Goal: Task Accomplishment & Management: Use online tool/utility

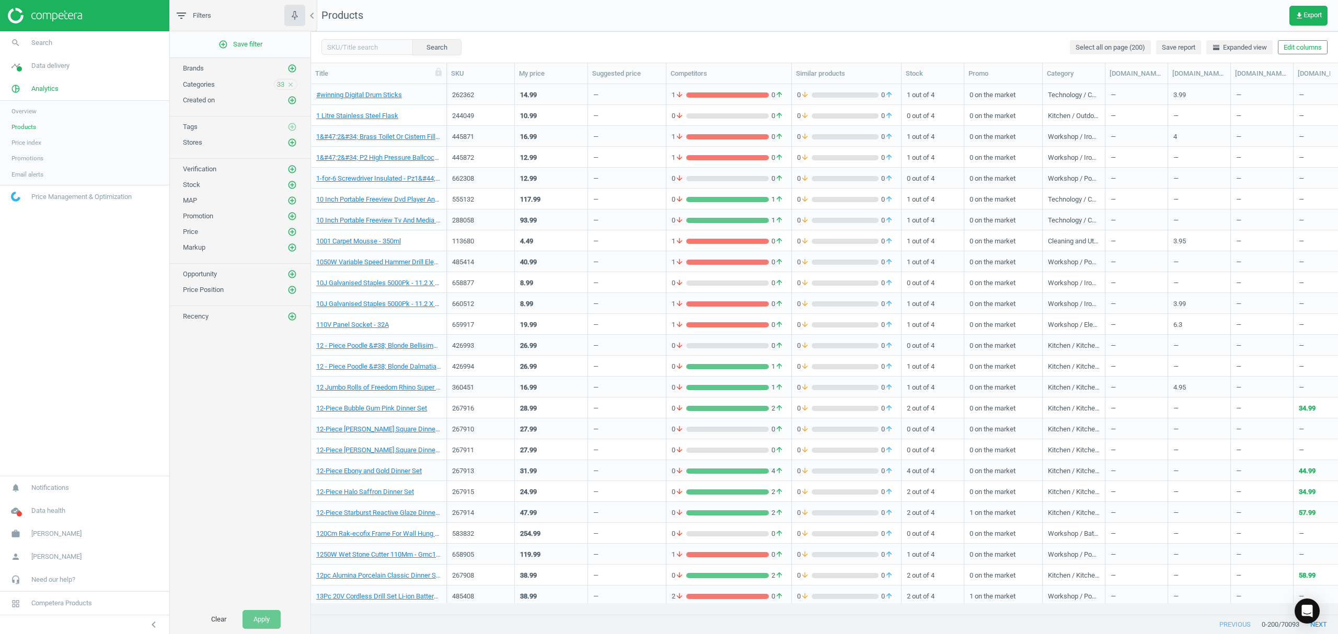
scroll to position [509, 1016]
click at [212, 621] on button "Clear" at bounding box center [218, 619] width 37 height 19
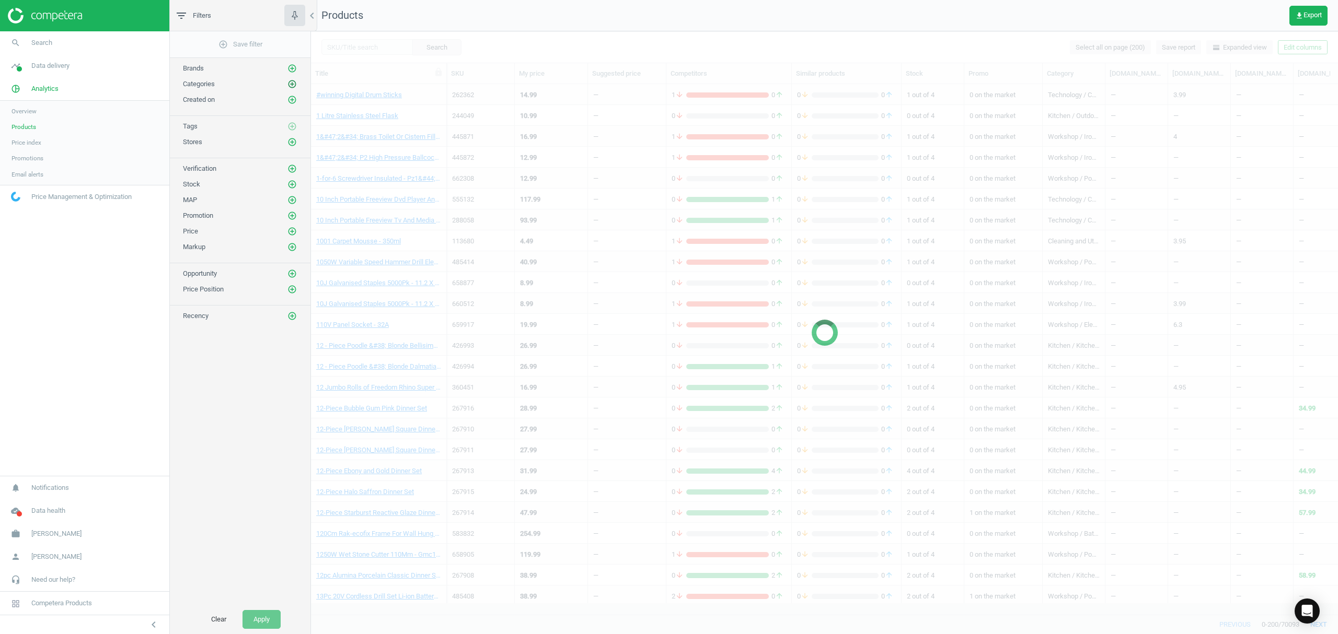
click at [291, 85] on icon "add_circle_outline" at bounding box center [291, 83] width 9 height 9
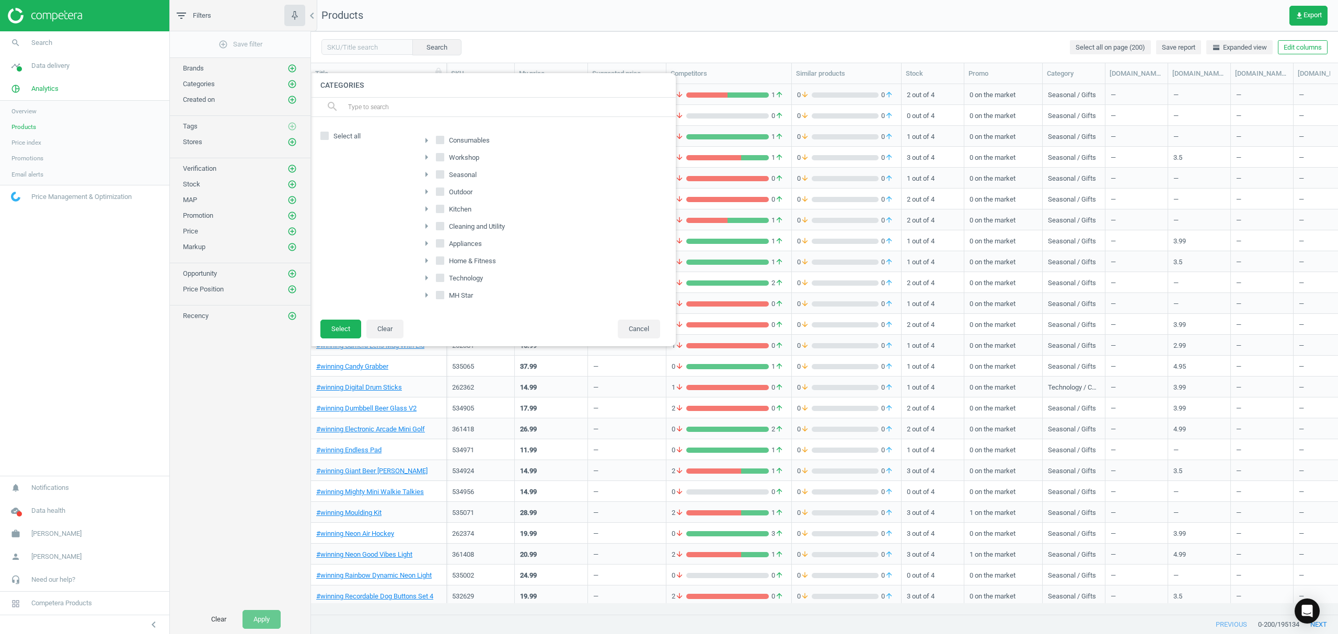
click at [439, 298] on input "MH Star" at bounding box center [439, 295] width 7 height 7
checkbox input "true"
click at [443, 264] on input "Home & Fitness" at bounding box center [439, 261] width 7 height 7
checkbox input "true"
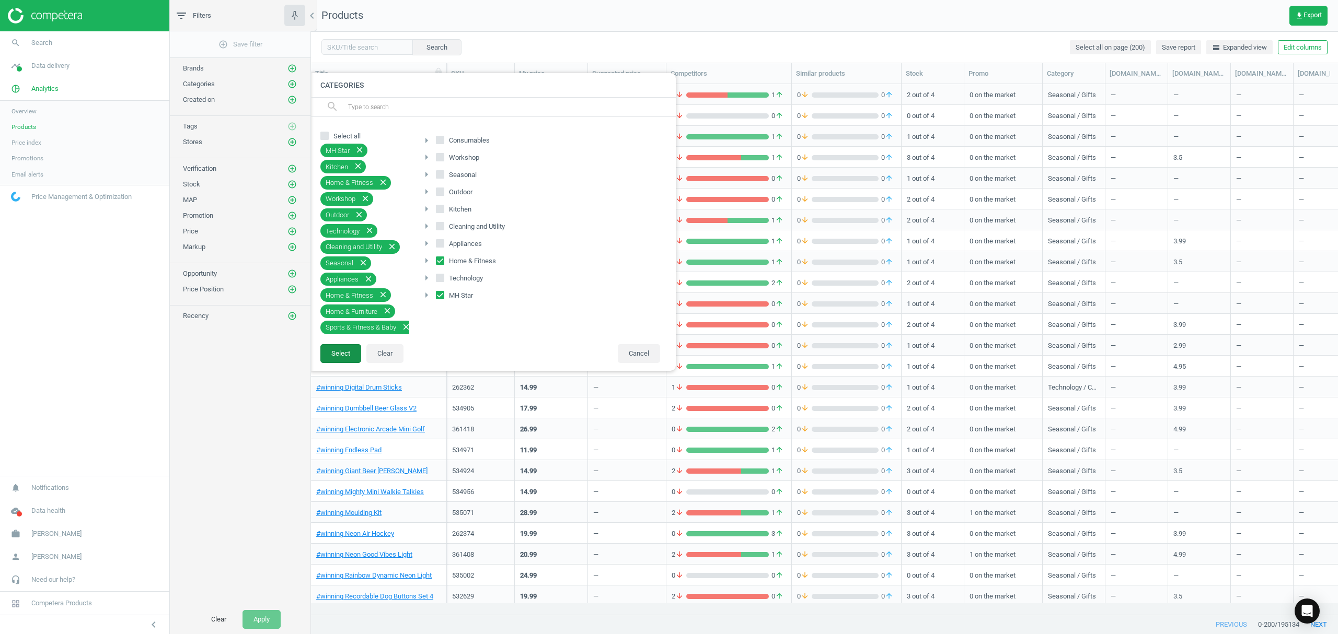
click at [341, 356] on button "Select" at bounding box center [340, 353] width 41 height 19
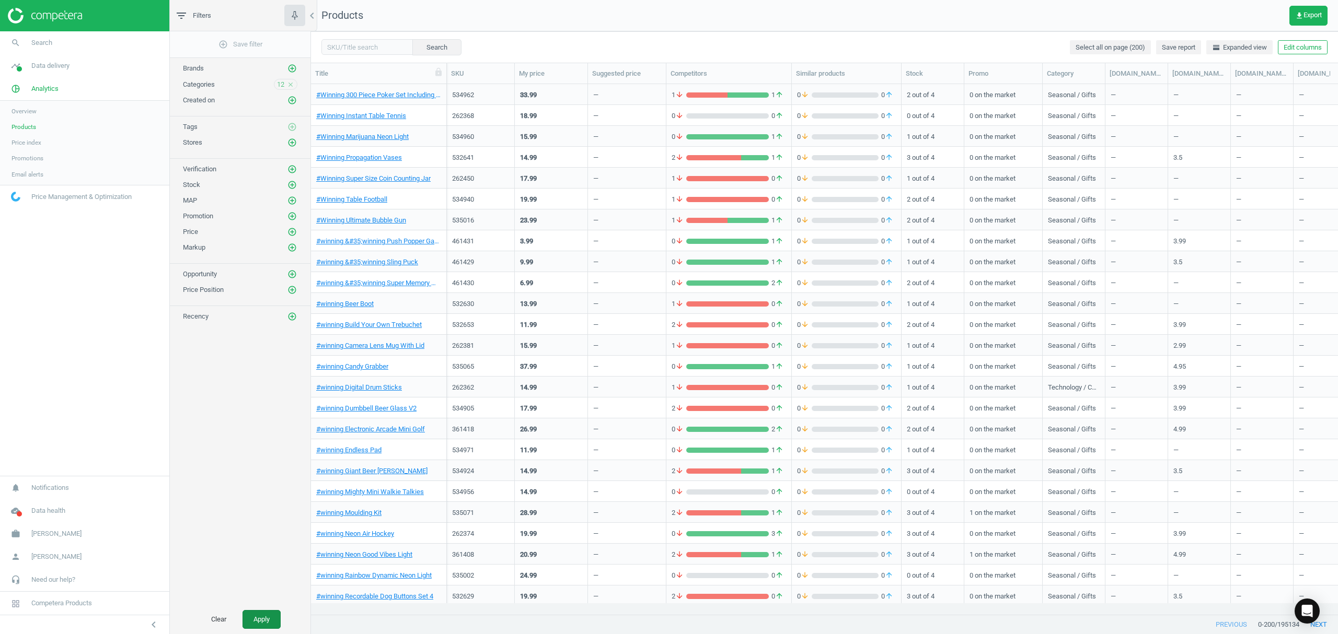
click at [260, 612] on button "Apply" at bounding box center [261, 619] width 38 height 19
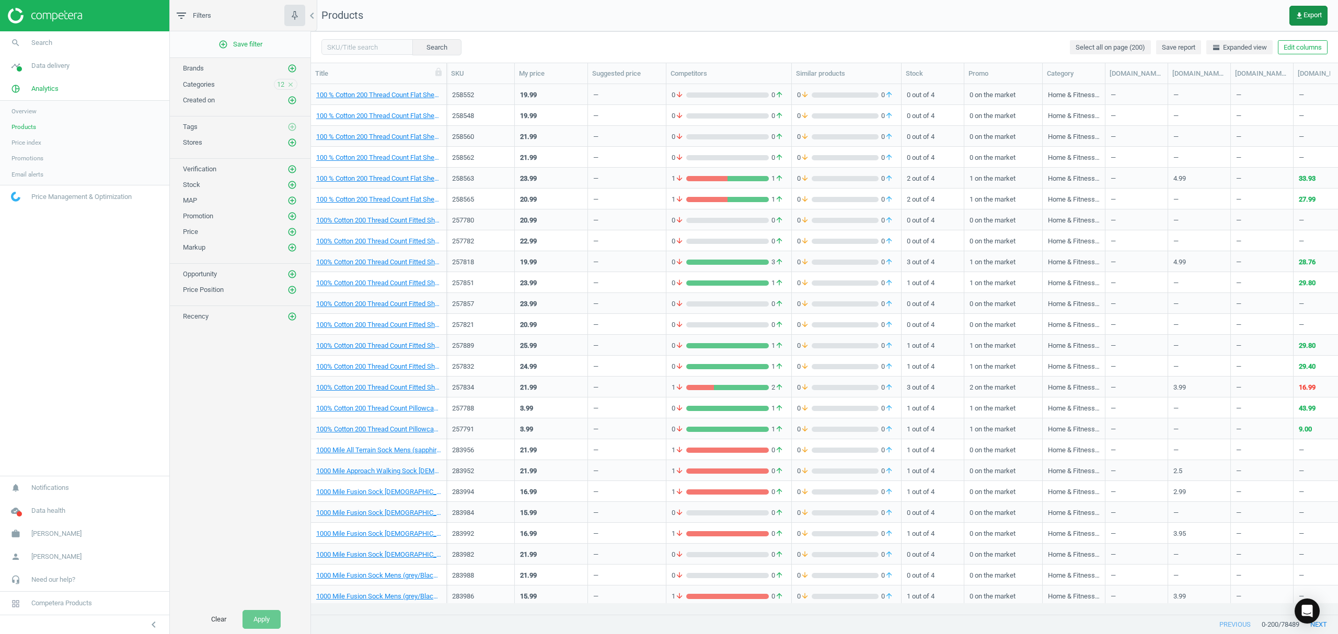
click at [1303, 15] on span "get_app Export" at bounding box center [1308, 15] width 27 height 8
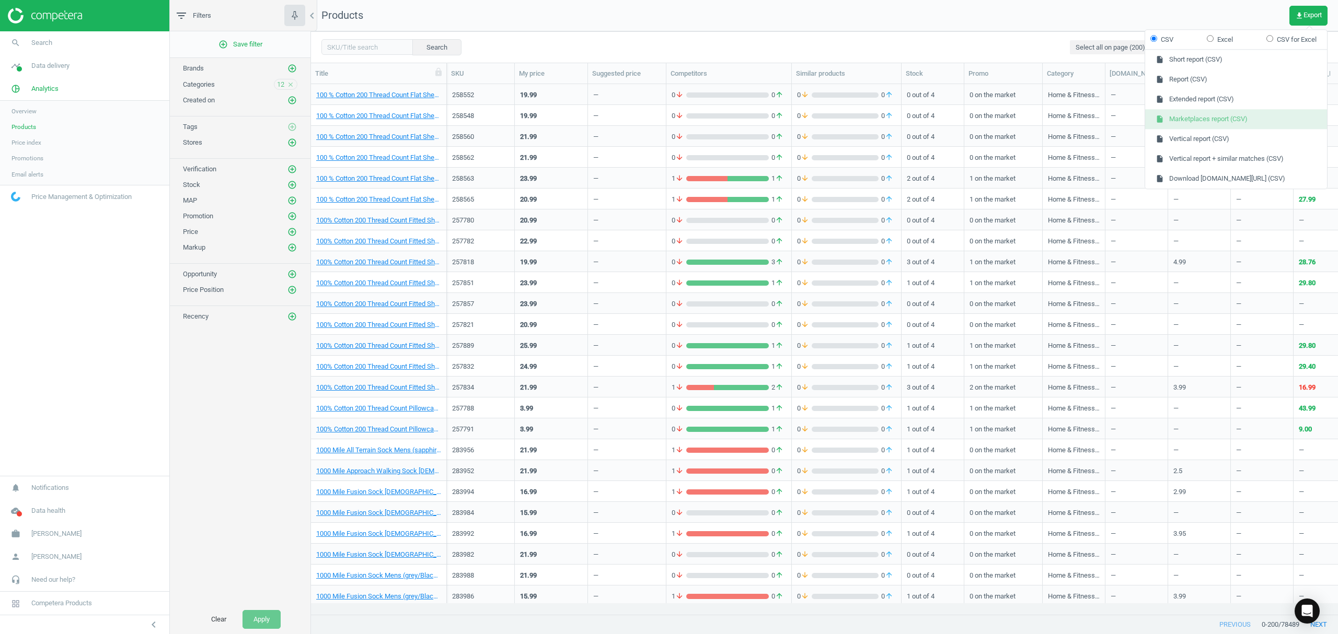
click at [1220, 120] on button "insert_drive_file Marketplaces report (CSV)" at bounding box center [1236, 120] width 182 height 20
